Goal: Information Seeking & Learning: Learn about a topic

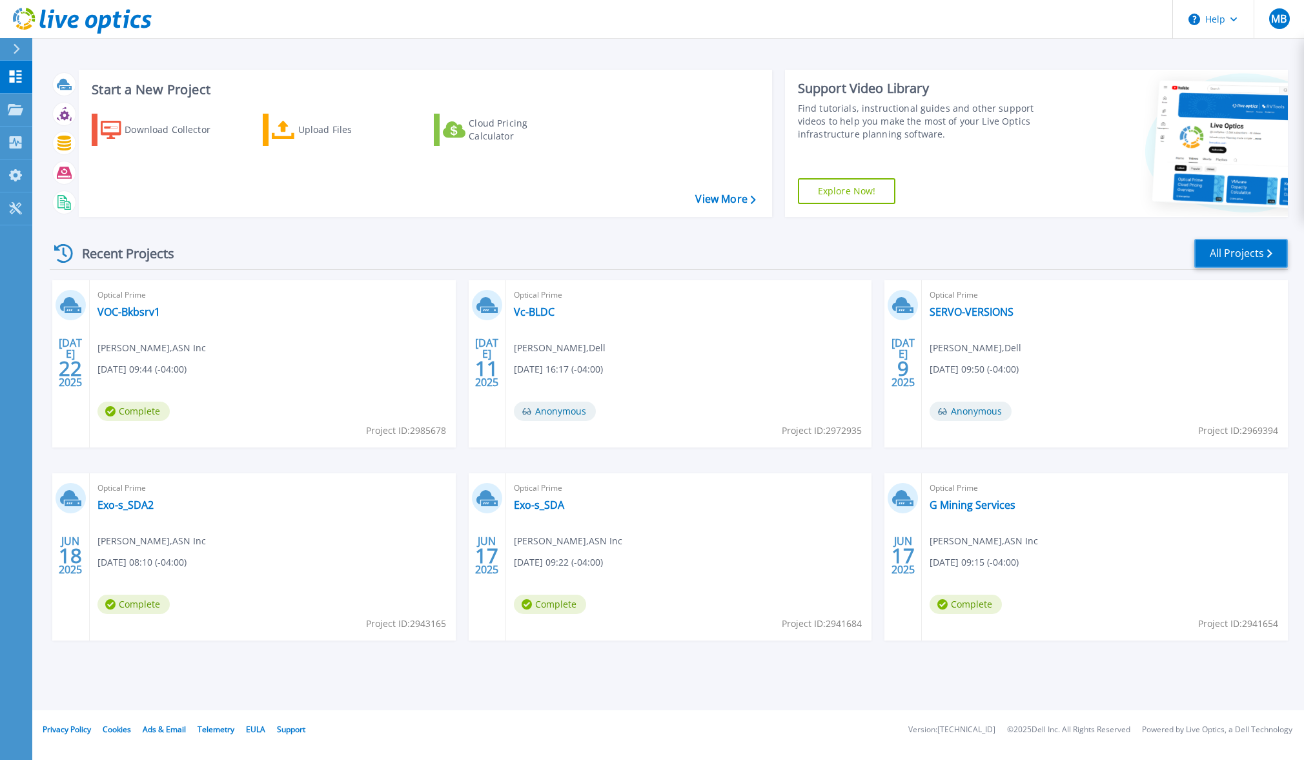
drag, startPoint x: 1244, startPoint y: 249, endPoint x: 1226, endPoint y: 249, distance: 18.1
click at [1244, 249] on link "All Projects" at bounding box center [1241, 253] width 94 height 29
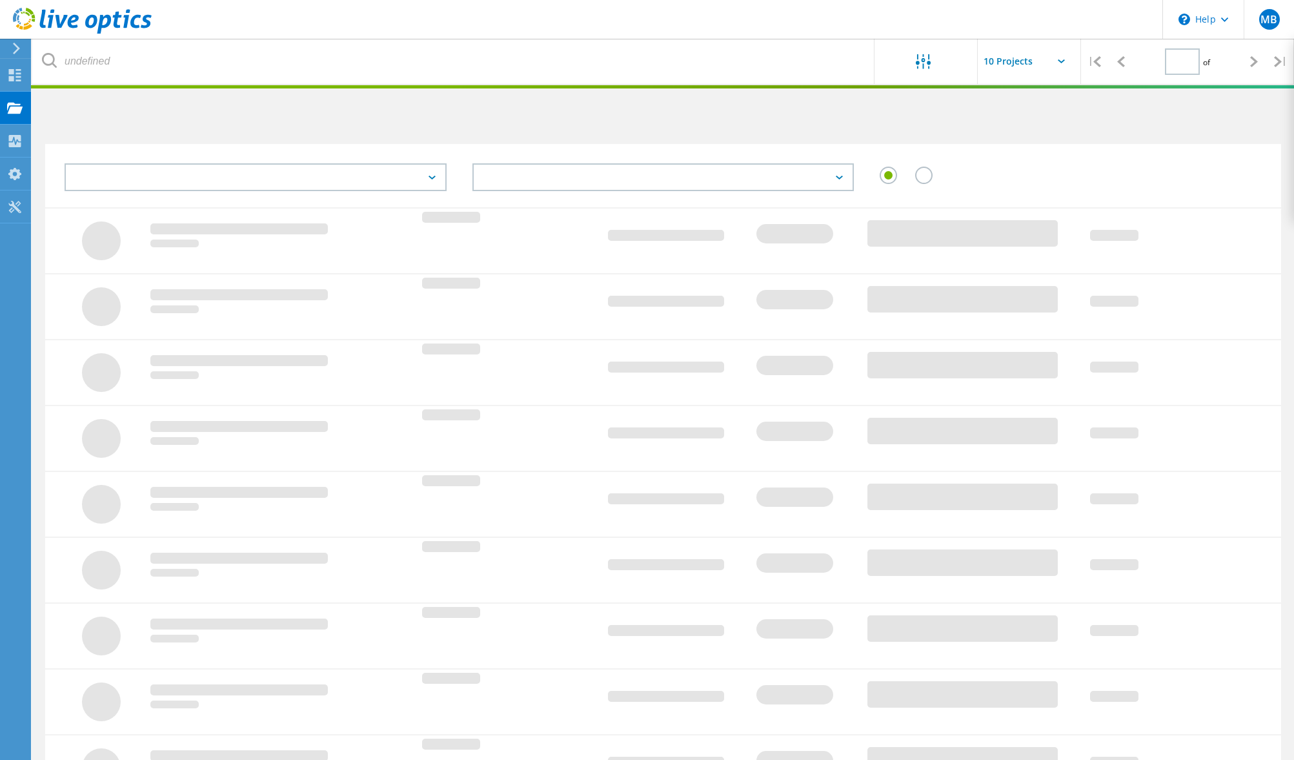
type input "2"
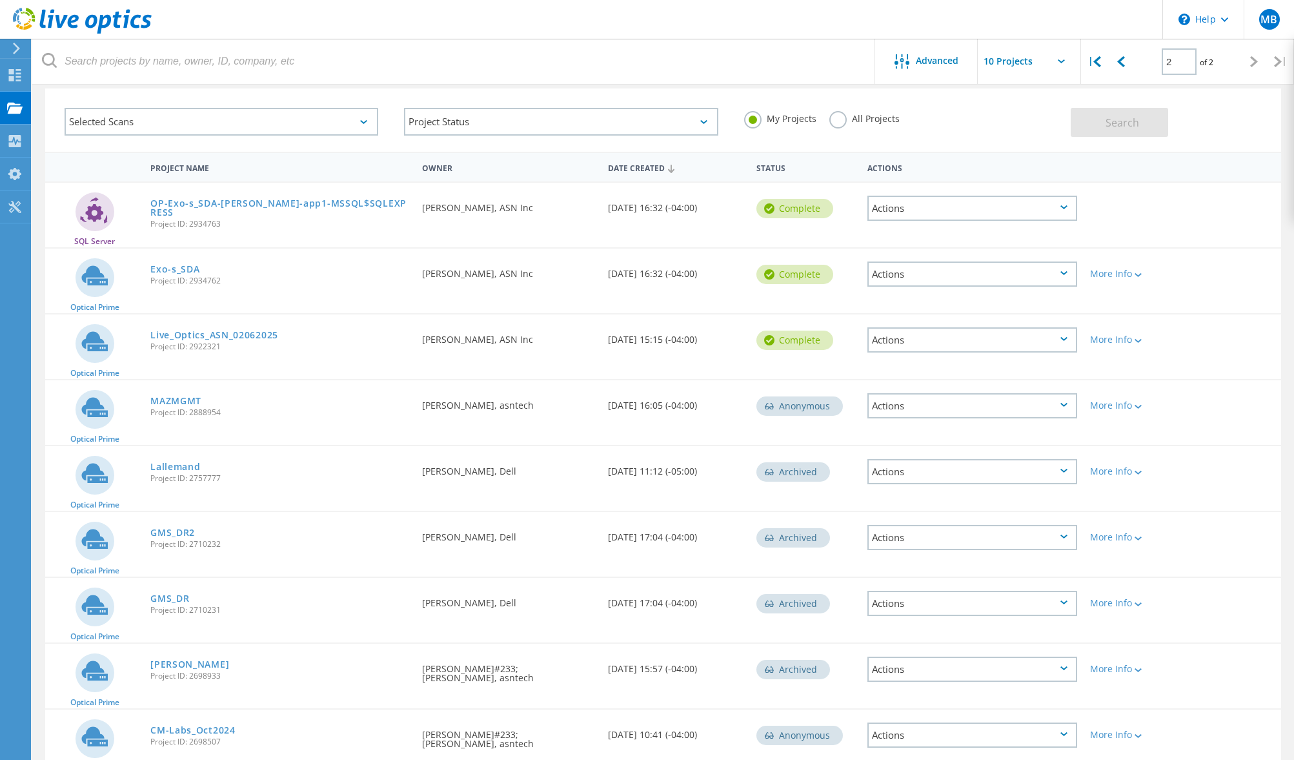
scroll to position [121, 0]
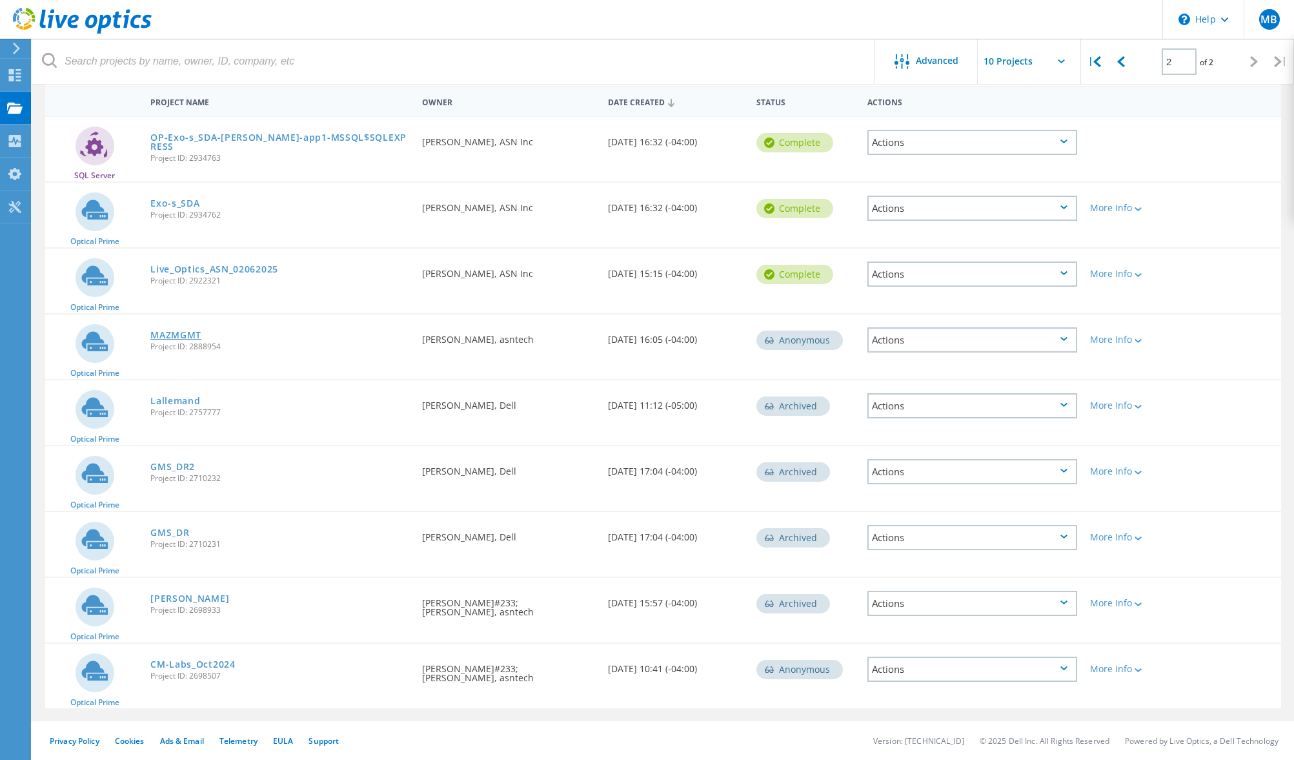
click at [177, 332] on link "MAZMGMT" at bounding box center [175, 334] width 51 height 9
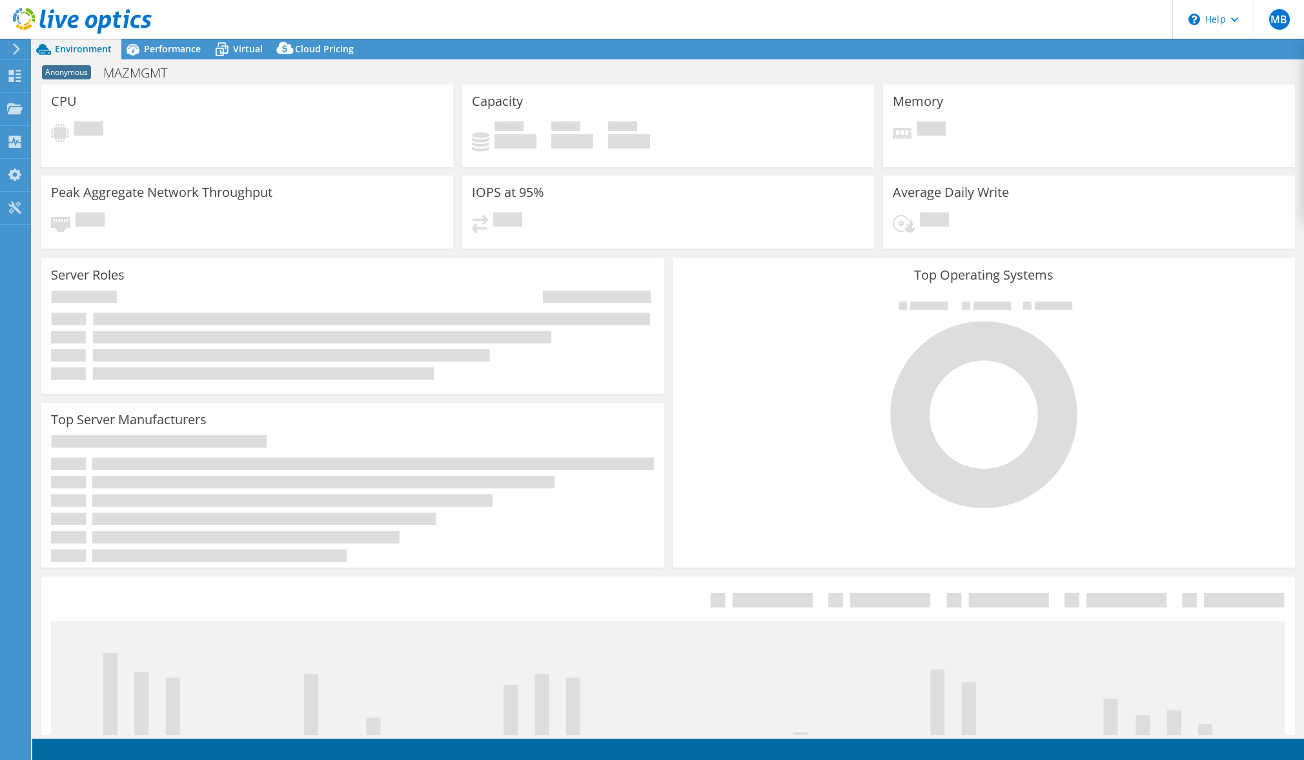
select select "USD"
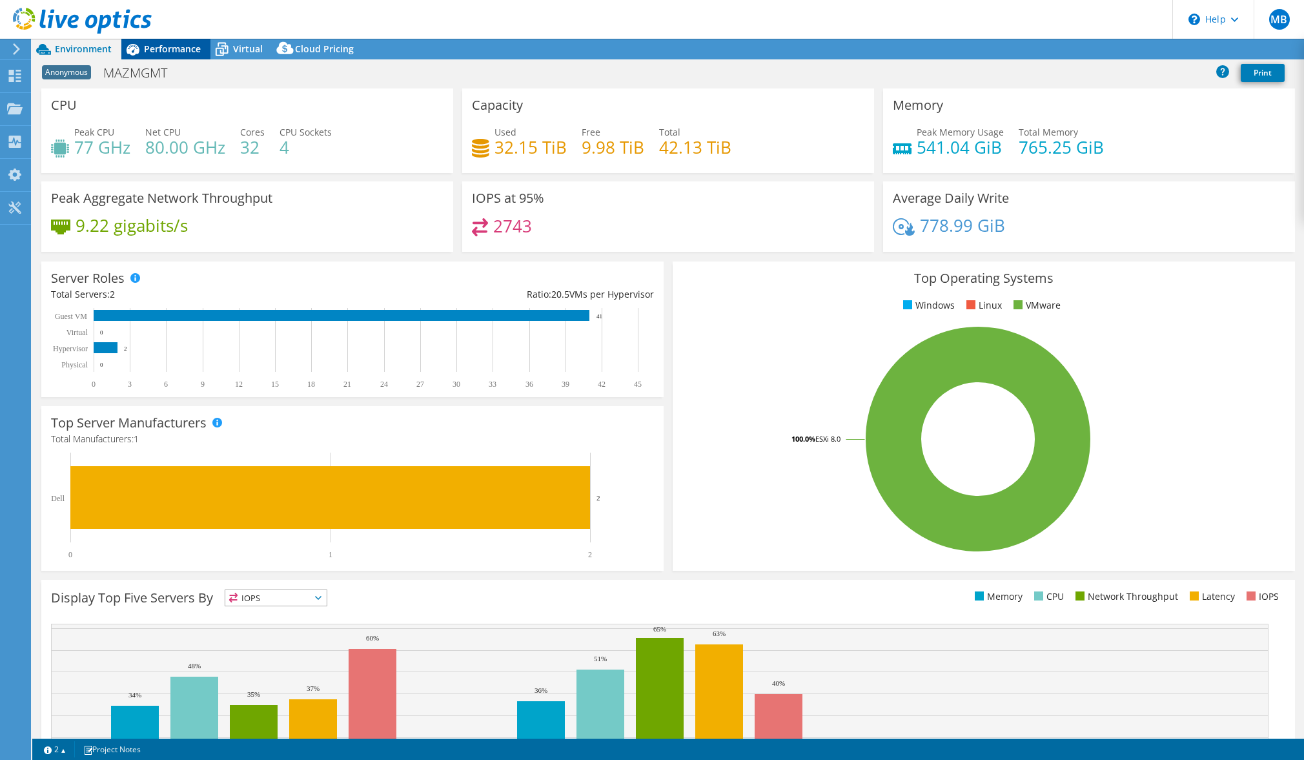
click at [193, 45] on span "Performance" at bounding box center [172, 49] width 57 height 12
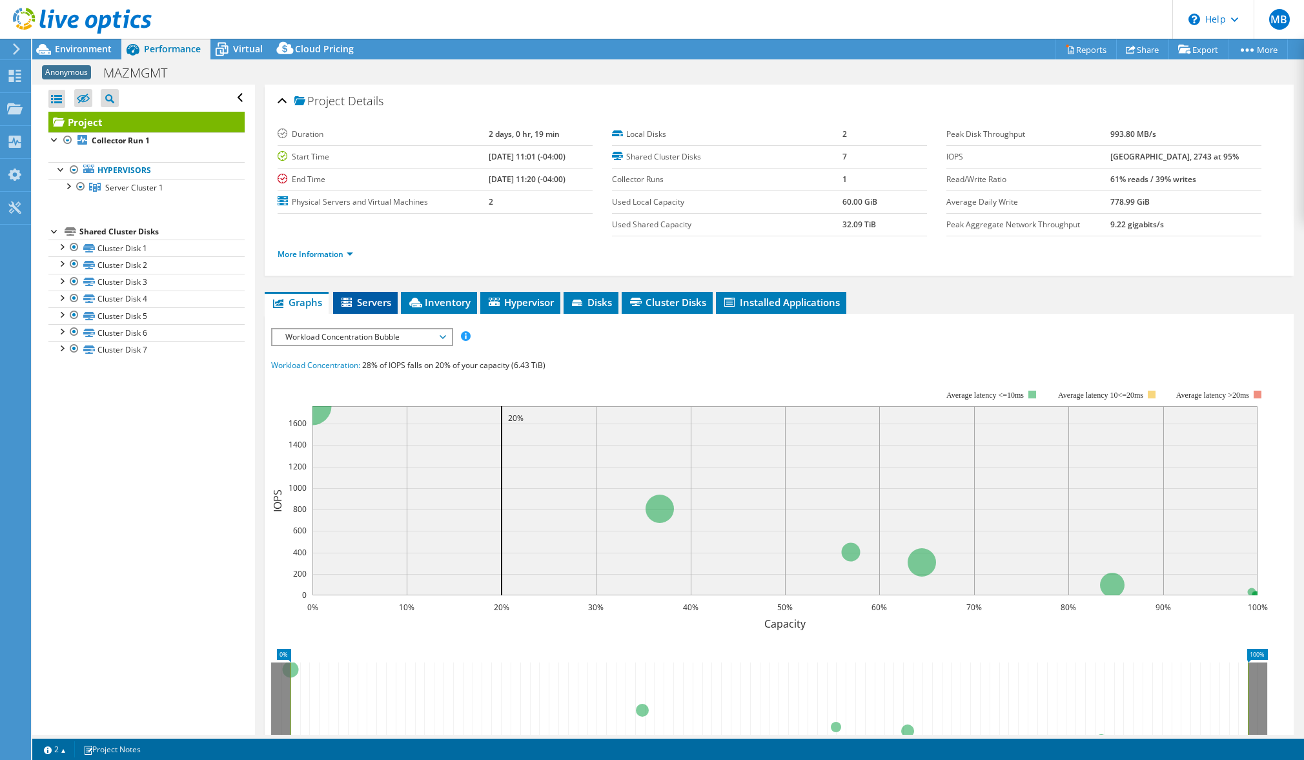
click at [362, 301] on span "Servers" at bounding box center [366, 302] width 52 height 13
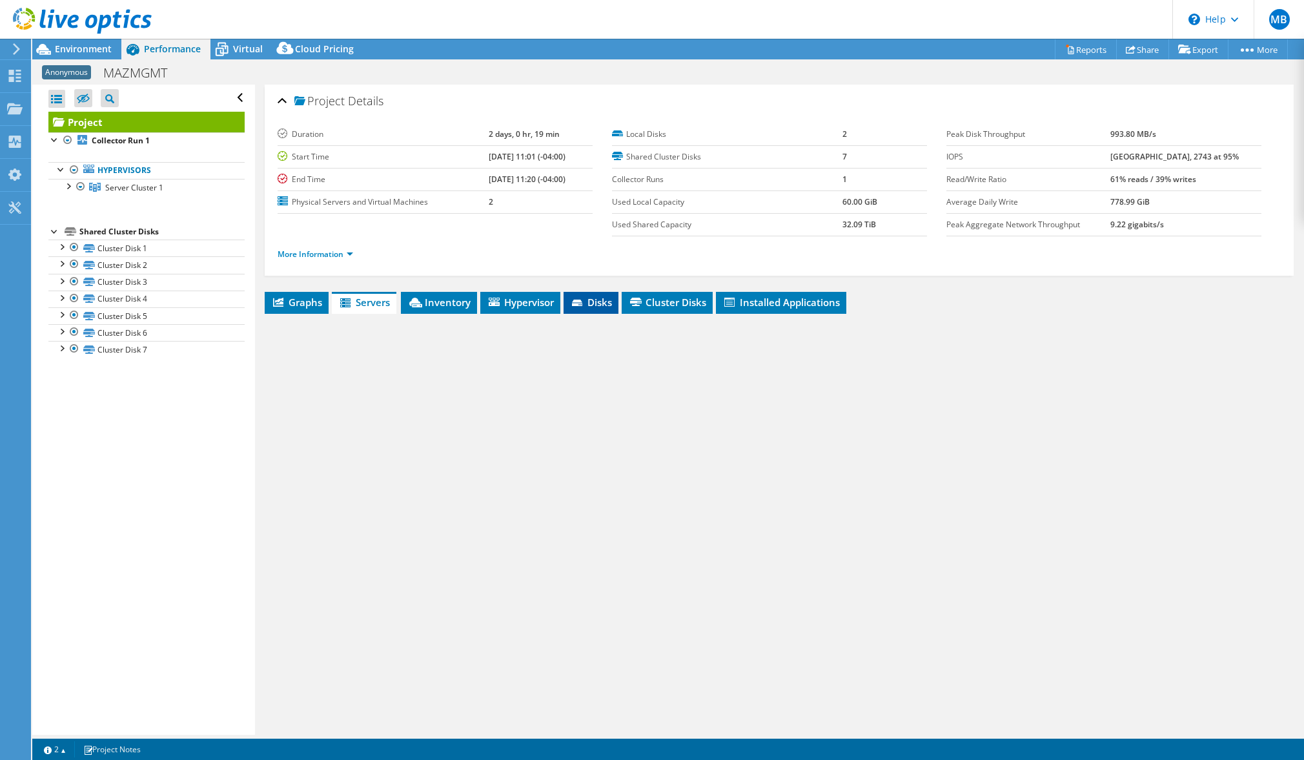
click at [592, 301] on span "Disks" at bounding box center [591, 302] width 42 height 13
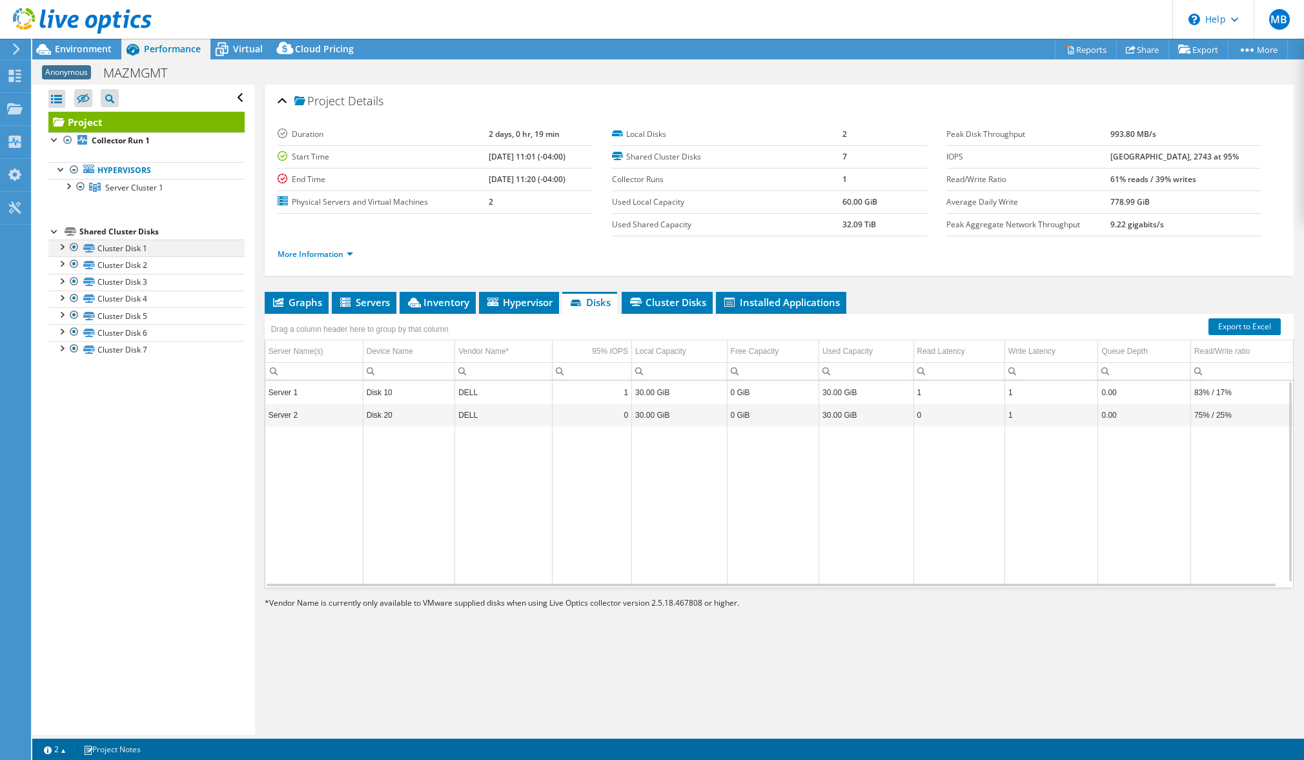
click at [57, 248] on div at bounding box center [61, 245] width 13 height 13
click at [62, 298] on div at bounding box center [61, 296] width 13 height 13
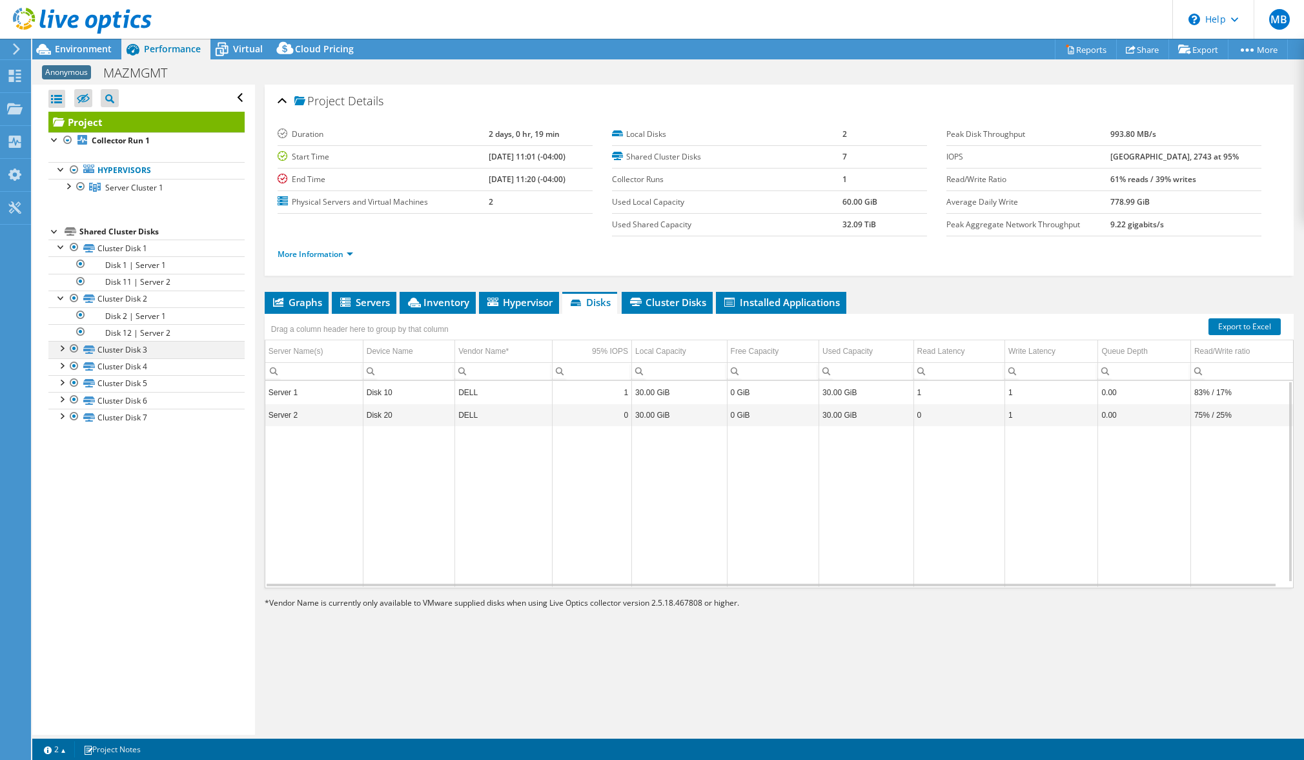
click at [59, 348] on div at bounding box center [61, 347] width 13 height 13
click at [57, 400] on div at bounding box center [61, 398] width 13 height 13
click at [61, 451] on div at bounding box center [61, 449] width 13 height 13
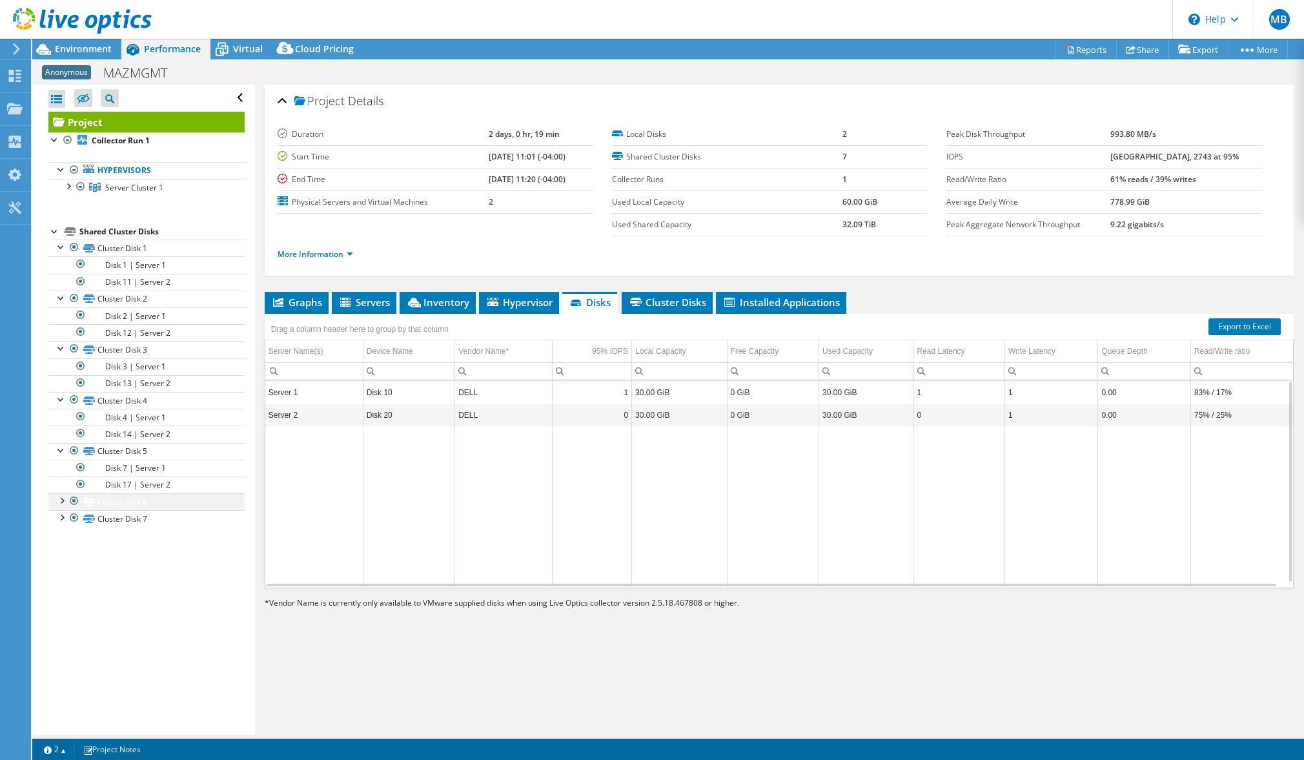
click at [53, 503] on link "Cluster Disk 6" at bounding box center [146, 501] width 196 height 17
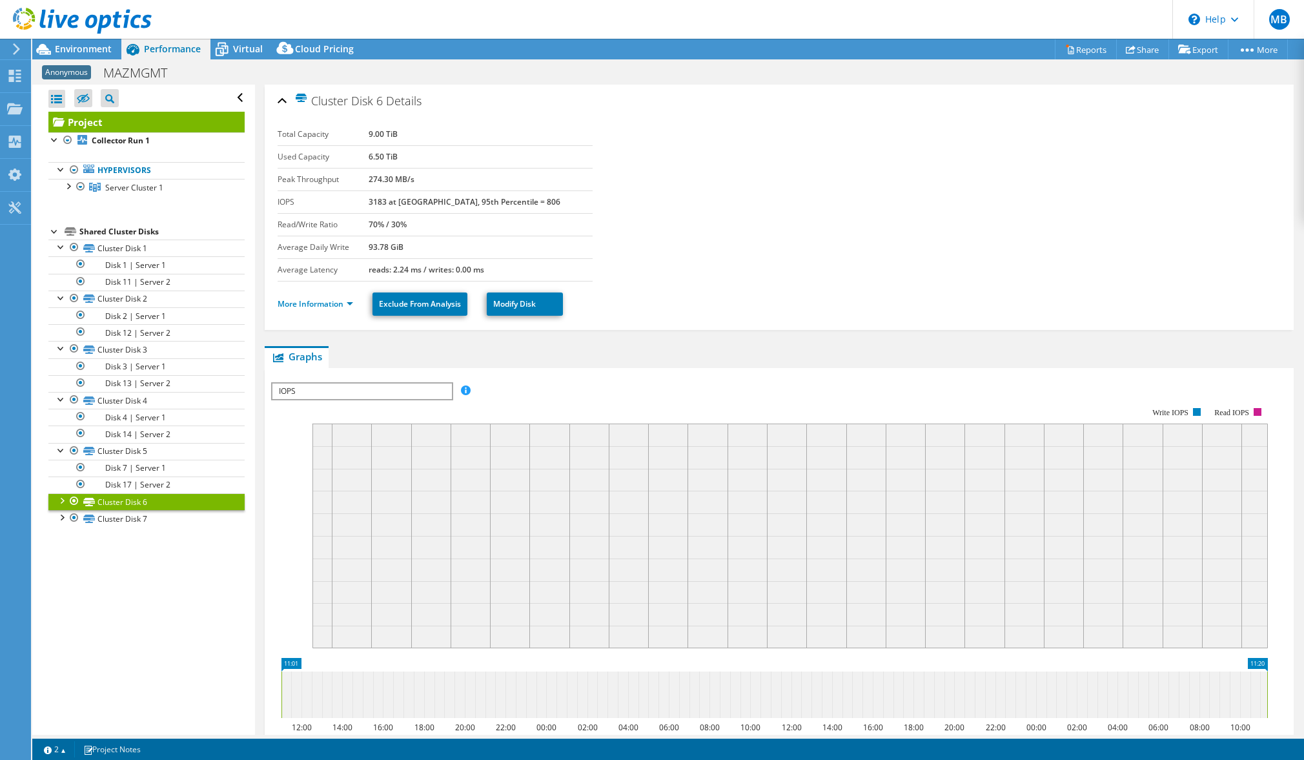
click at [67, 500] on div at bounding box center [61, 499] width 13 height 13
click at [63, 553] on div at bounding box center [61, 550] width 13 height 13
click at [66, 185] on div at bounding box center [67, 185] width 13 height 13
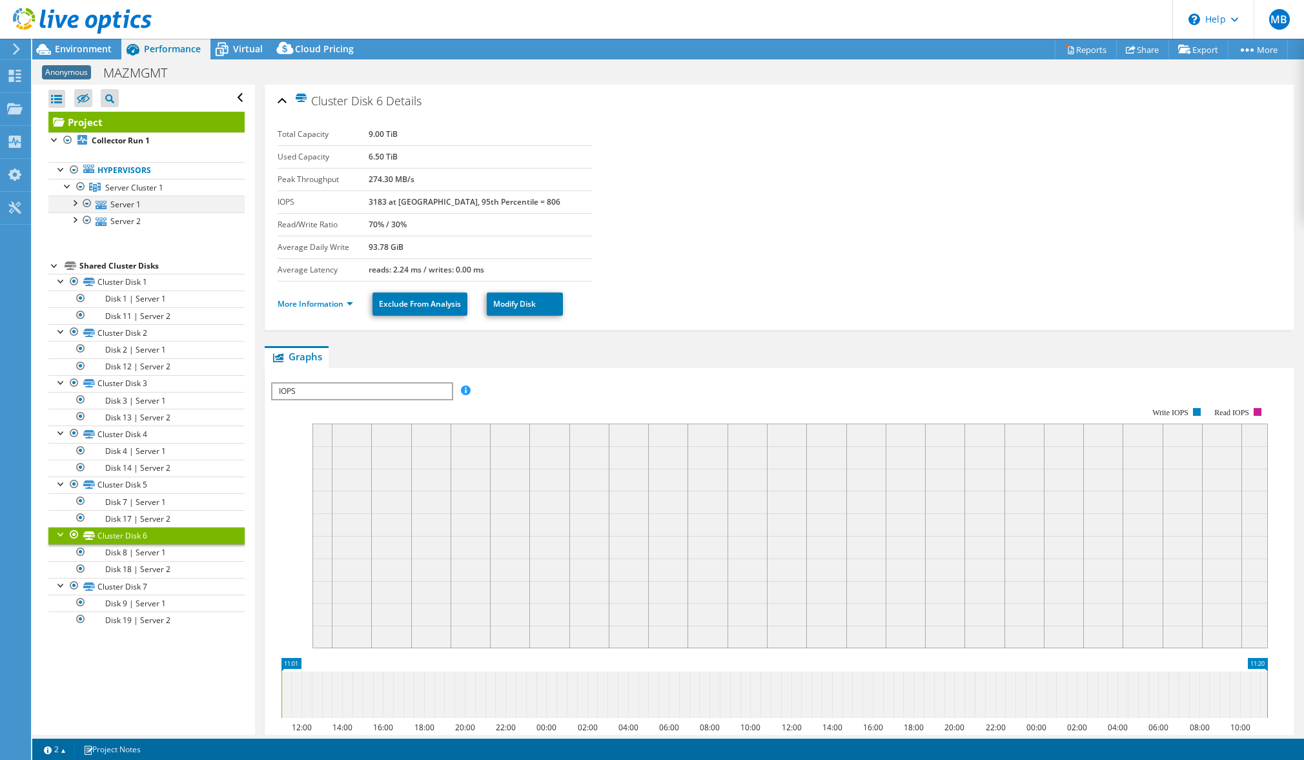
click at [73, 203] on div at bounding box center [74, 202] width 13 height 13
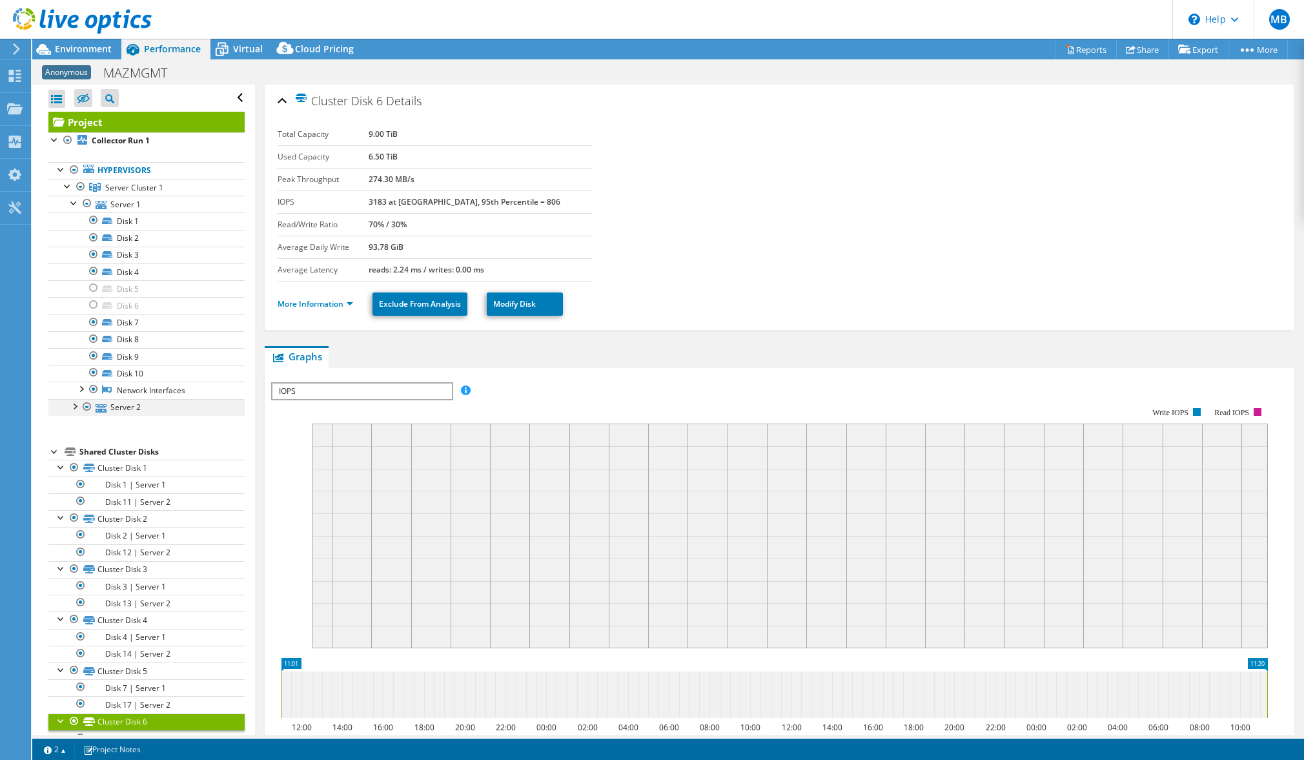
click at [77, 405] on div at bounding box center [74, 405] width 13 height 13
